Goal: Use online tool/utility: Use online tool/utility

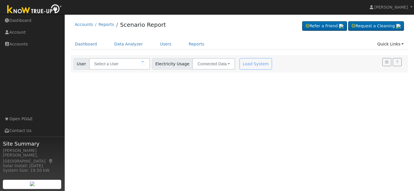
type input "[PERSON_NAME]"
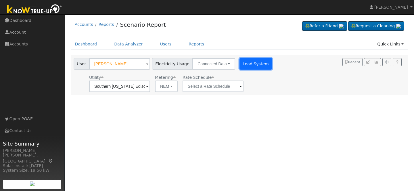
click at [254, 64] on button "Load System" at bounding box center [256, 64] width 33 height 12
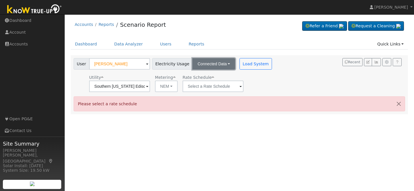
click at [201, 63] on button "Connected Data" at bounding box center [213, 64] width 43 height 12
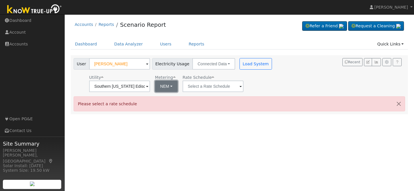
click at [166, 86] on button "NEM" at bounding box center [166, 87] width 23 height 12
click at [178, 97] on link "NEM" at bounding box center [170, 99] width 40 height 8
click at [167, 85] on button "NEM" at bounding box center [166, 87] width 23 height 12
click at [217, 84] on input "text" at bounding box center [213, 87] width 61 height 12
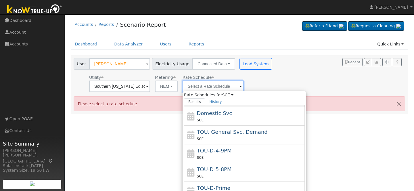
scroll to position [34, 0]
click at [211, 156] on div "SCE" at bounding box center [250, 157] width 107 height 6
type input "TOU-D-4-9PM"
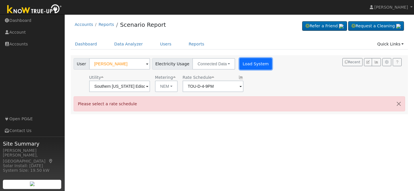
click at [245, 60] on button "Load System" at bounding box center [256, 64] width 33 height 12
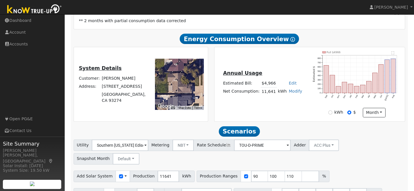
scroll to position [129, 0]
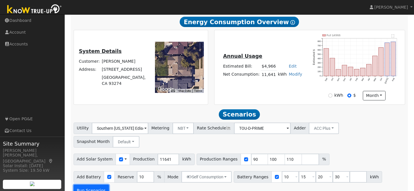
click at [88, 185] on button "Run Scenarios" at bounding box center [91, 191] width 35 height 12
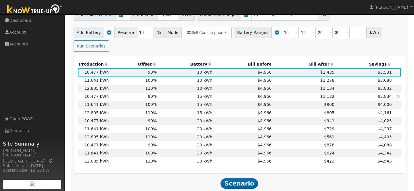
scroll to position [273, 0]
click at [175, 109] on td "15 kWh" at bounding box center [186, 113] width 56 height 8
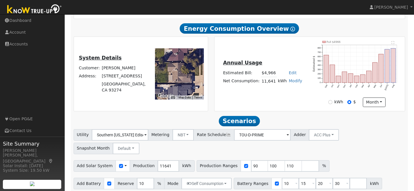
scroll to position [118, 0]
